Goal: Task Accomplishment & Management: Complete application form

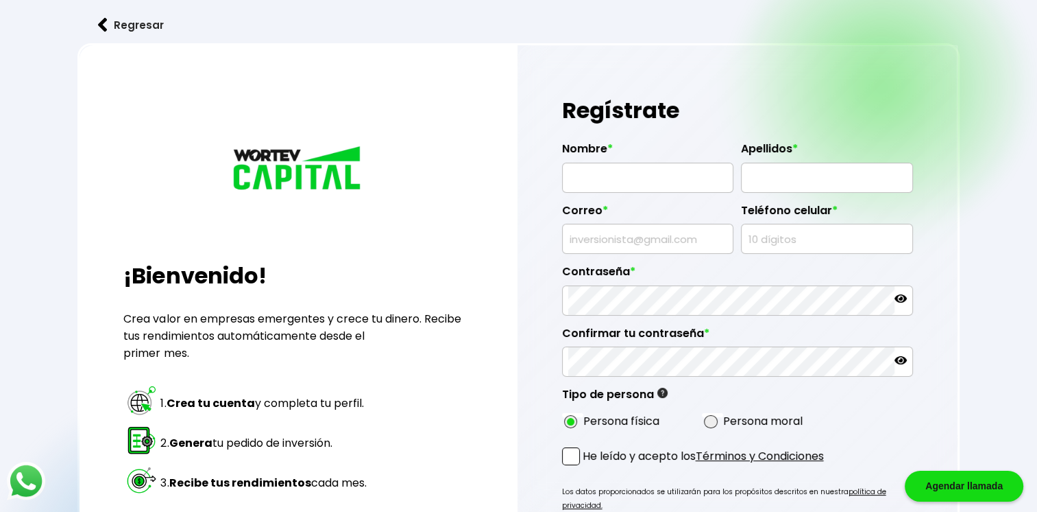
click at [619, 172] on input "text" at bounding box center [648, 177] width 160 height 29
type input "N"
type input "NOE"
type input "CORDERO MATA"
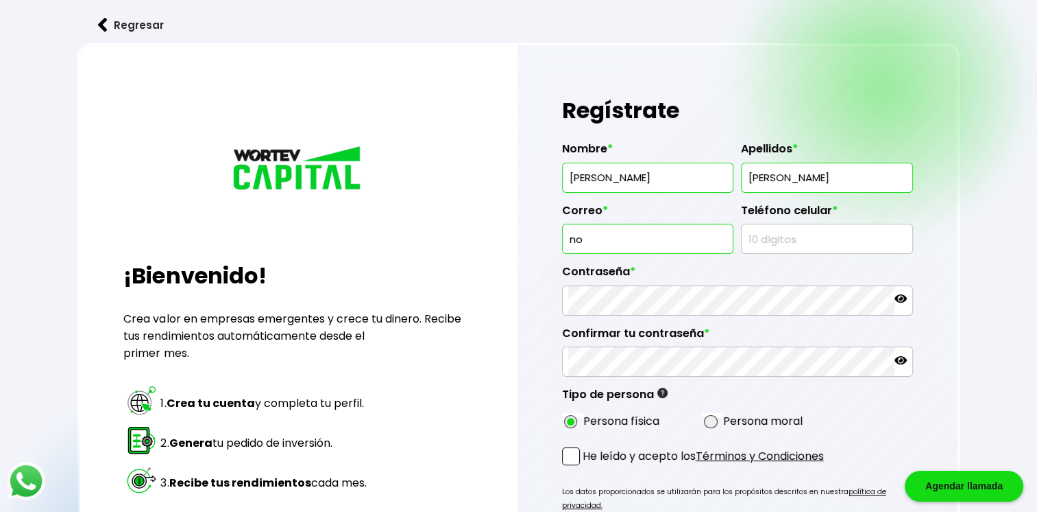
type input "[EMAIL_ADDRESS][DOMAIN_NAME]"
type input "3111535182"
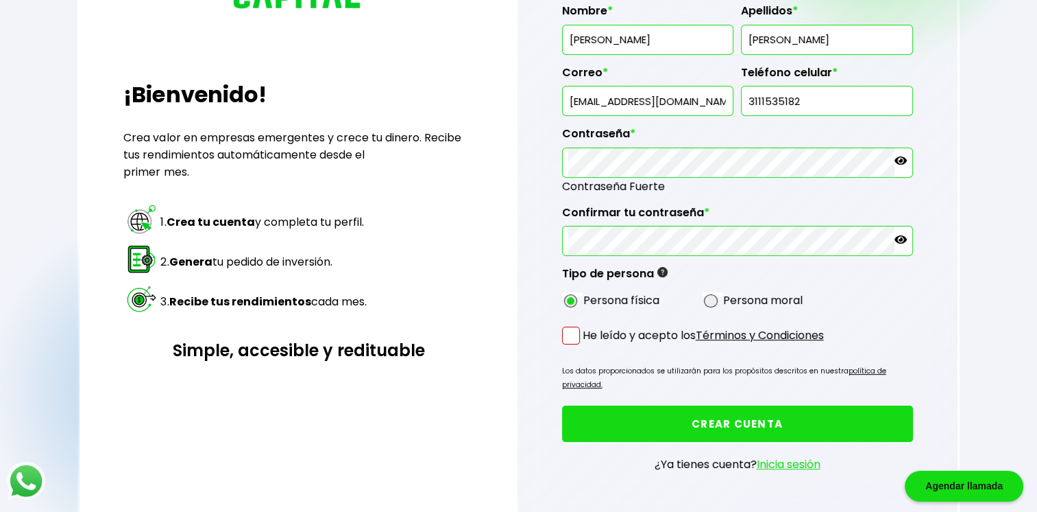
scroll to position [184, 0]
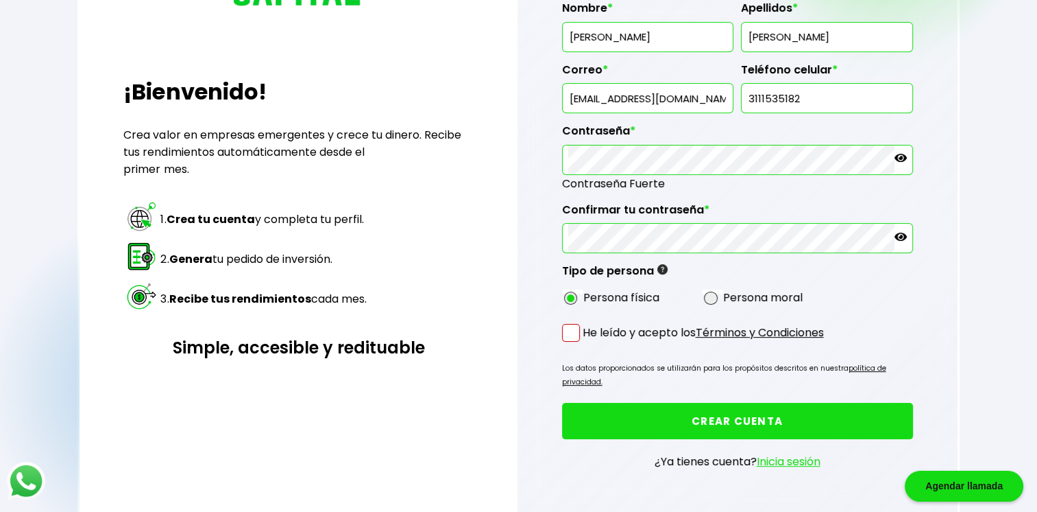
click at [571, 336] on span at bounding box center [571, 333] width 18 height 18
click at [586, 343] on input "He leído y acepto los Términos y Condiciones" at bounding box center [586, 343] width 0 height 0
click at [693, 407] on button "CREAR CUENTA" at bounding box center [737, 421] width 351 height 36
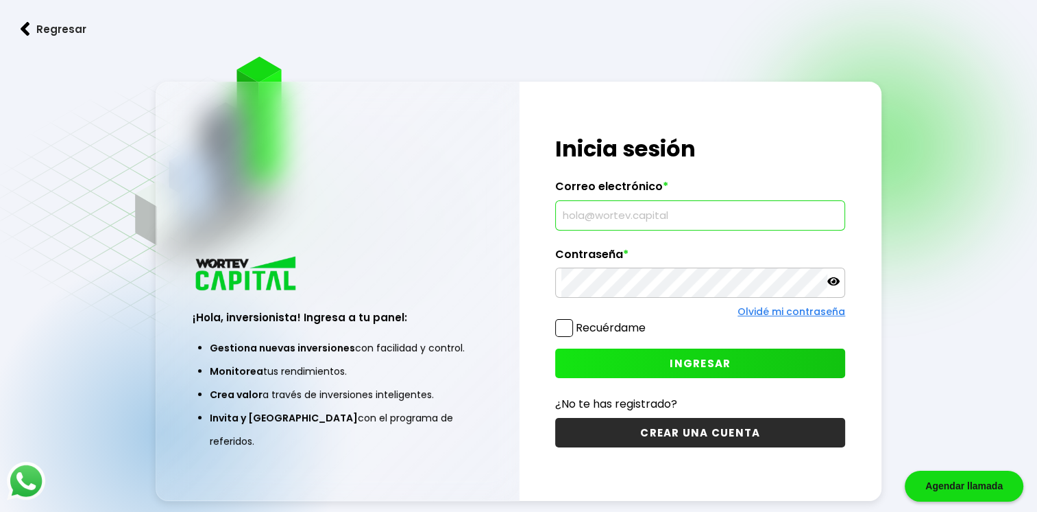
click at [732, 213] on input "text" at bounding box center [701, 215] width 278 height 29
type input "[EMAIL_ADDRESS][DOMAIN_NAME]"
click at [832, 285] on icon at bounding box center [834, 281] width 12 height 8
click at [653, 367] on button "INGRESAR" at bounding box center [700, 362] width 290 height 29
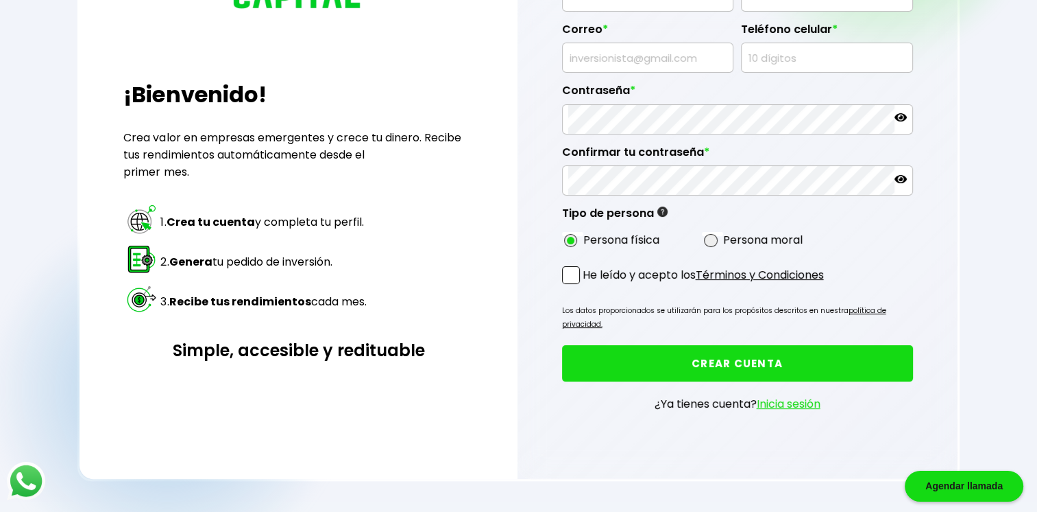
scroll to position [181, 0]
